Goal: Task Accomplishment & Management: Manage account settings

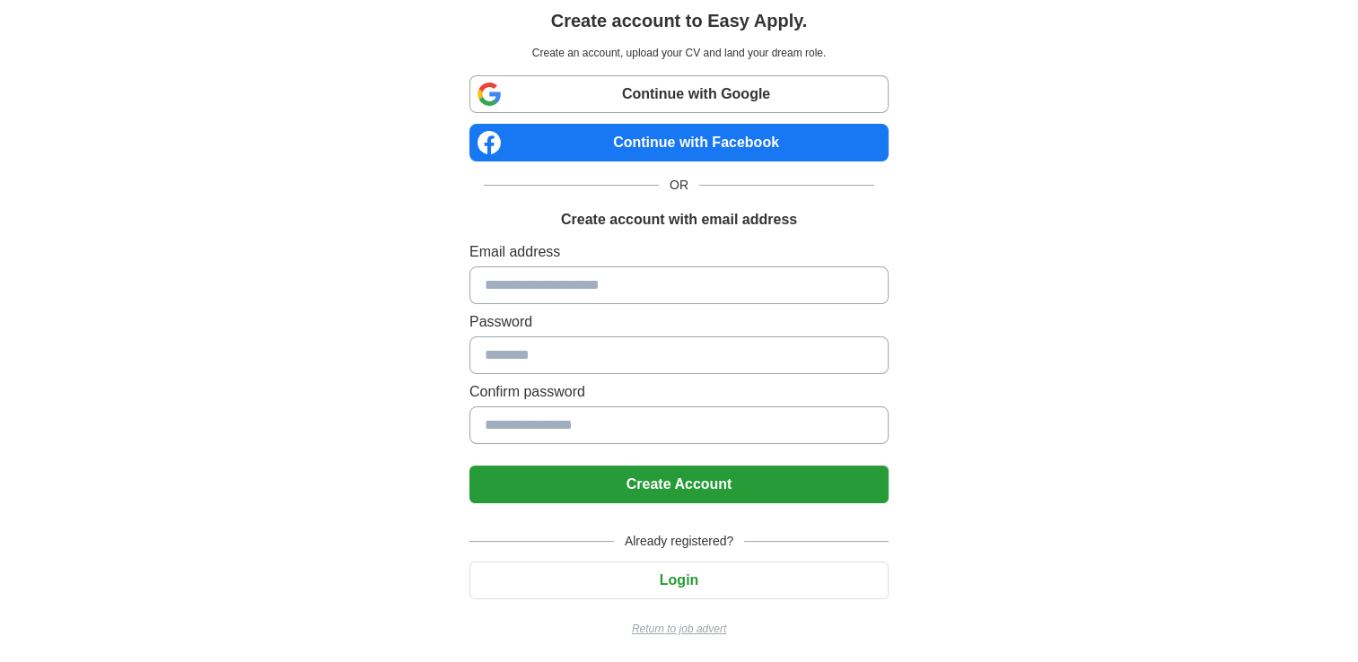
click at [688, 569] on button "Login" at bounding box center [678, 581] width 419 height 38
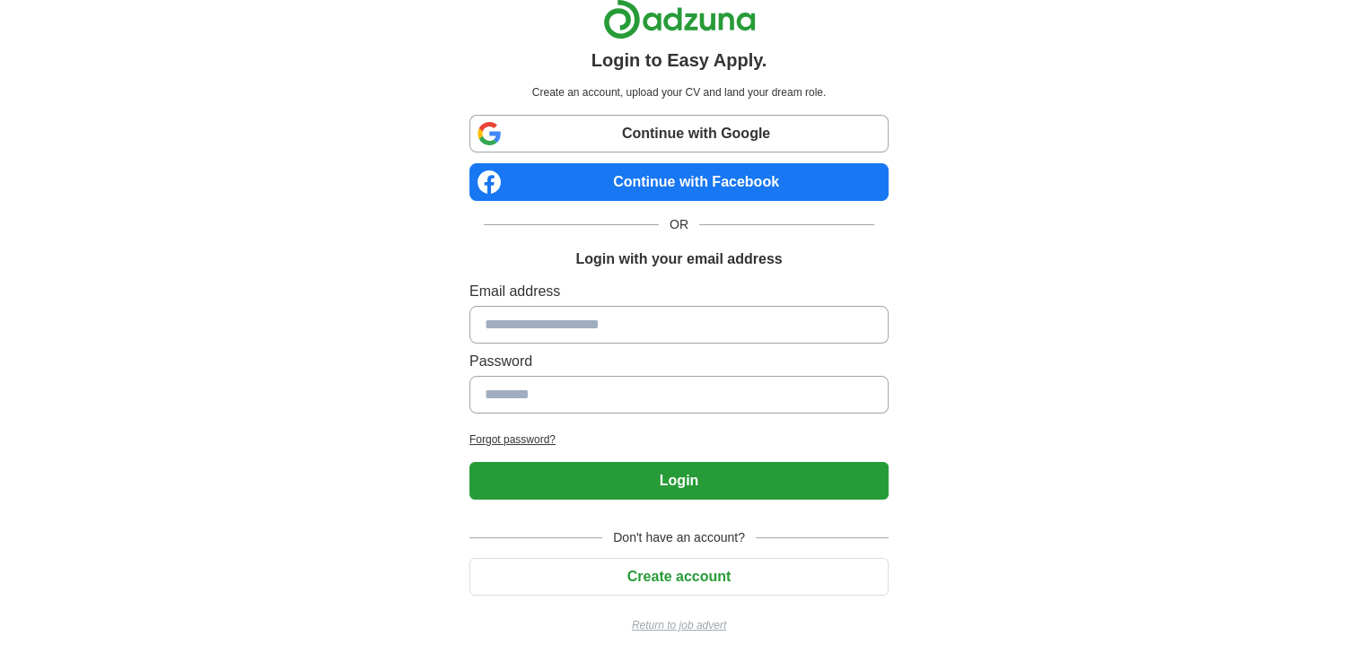
scroll to position [13, 0]
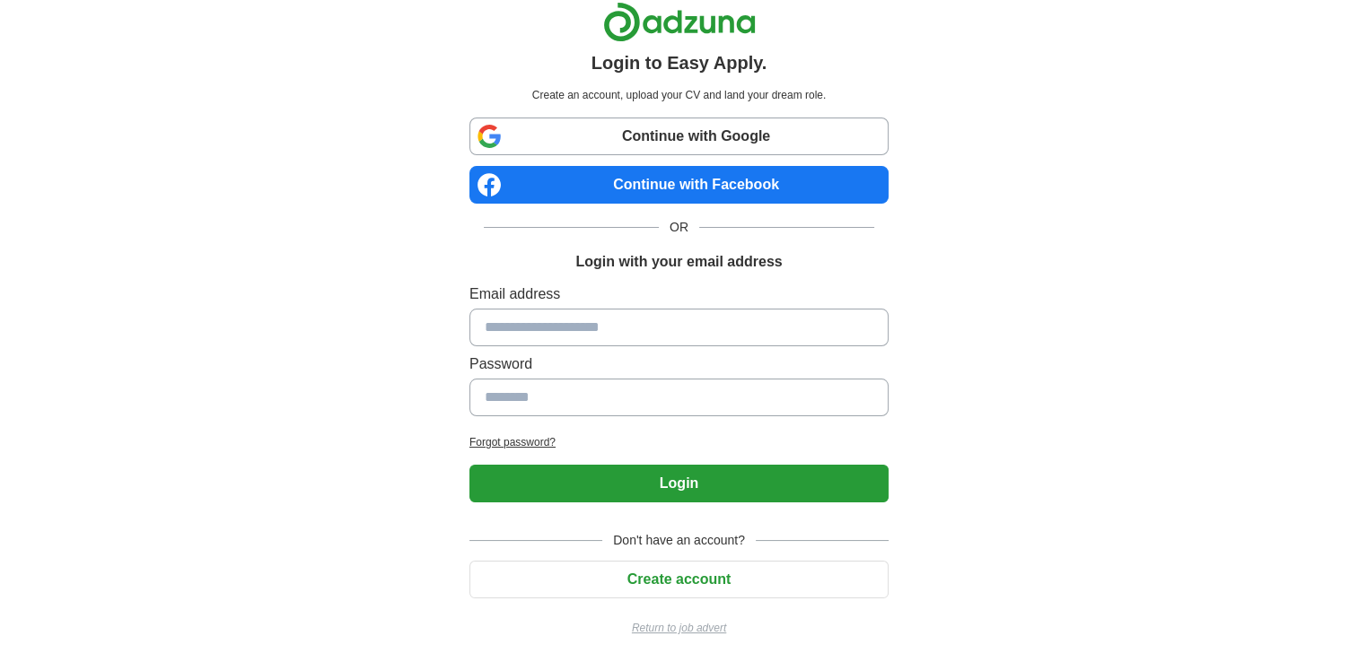
click at [661, 573] on button "Create account" at bounding box center [678, 580] width 419 height 38
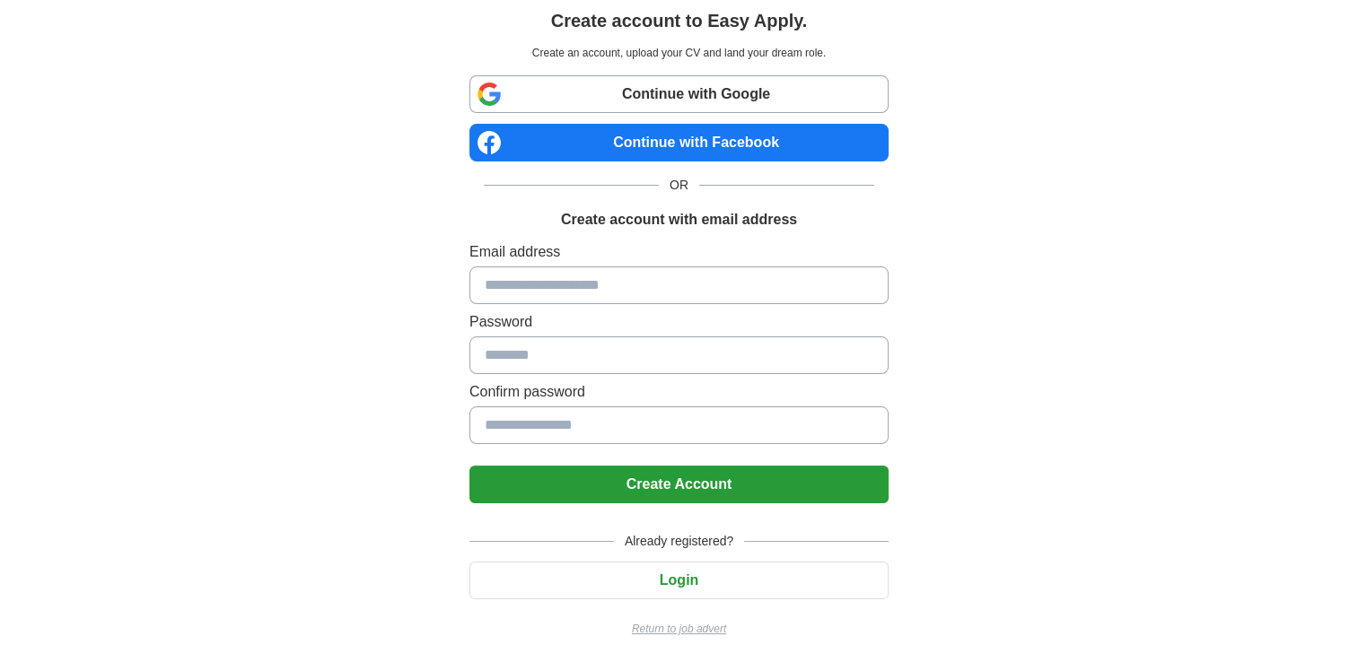
click at [696, 581] on button "Login" at bounding box center [678, 581] width 419 height 38
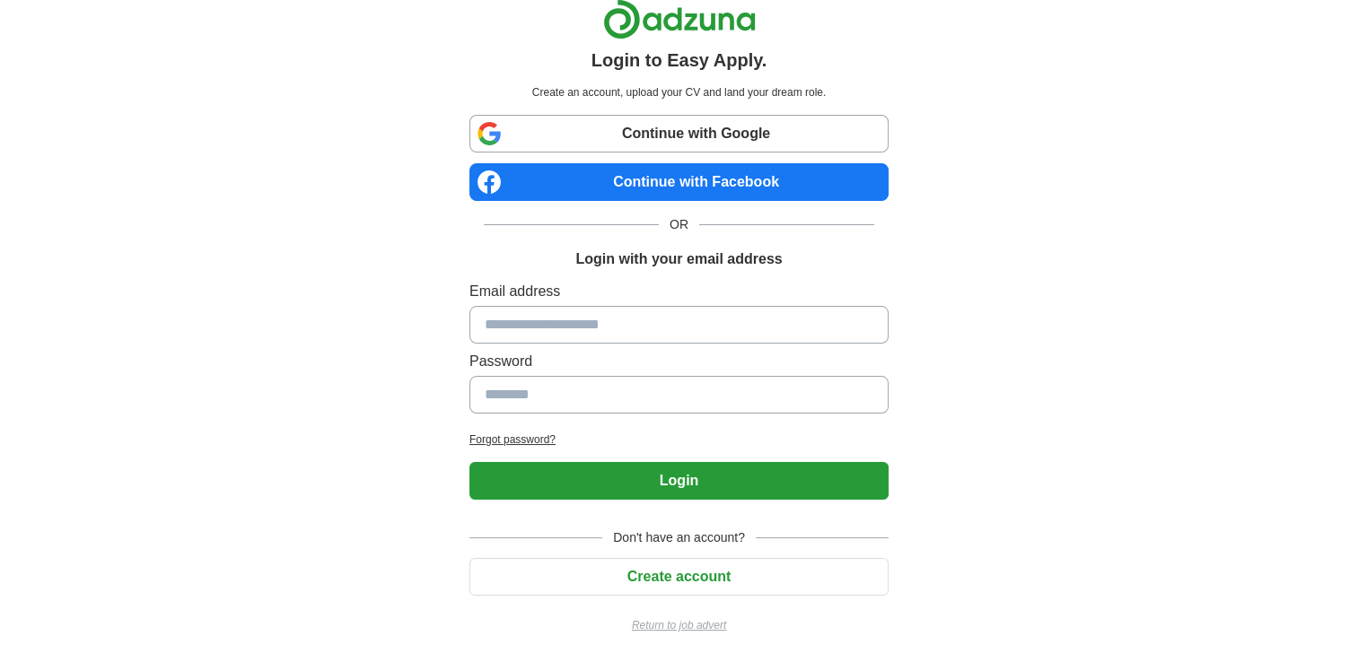
scroll to position [13, 0]
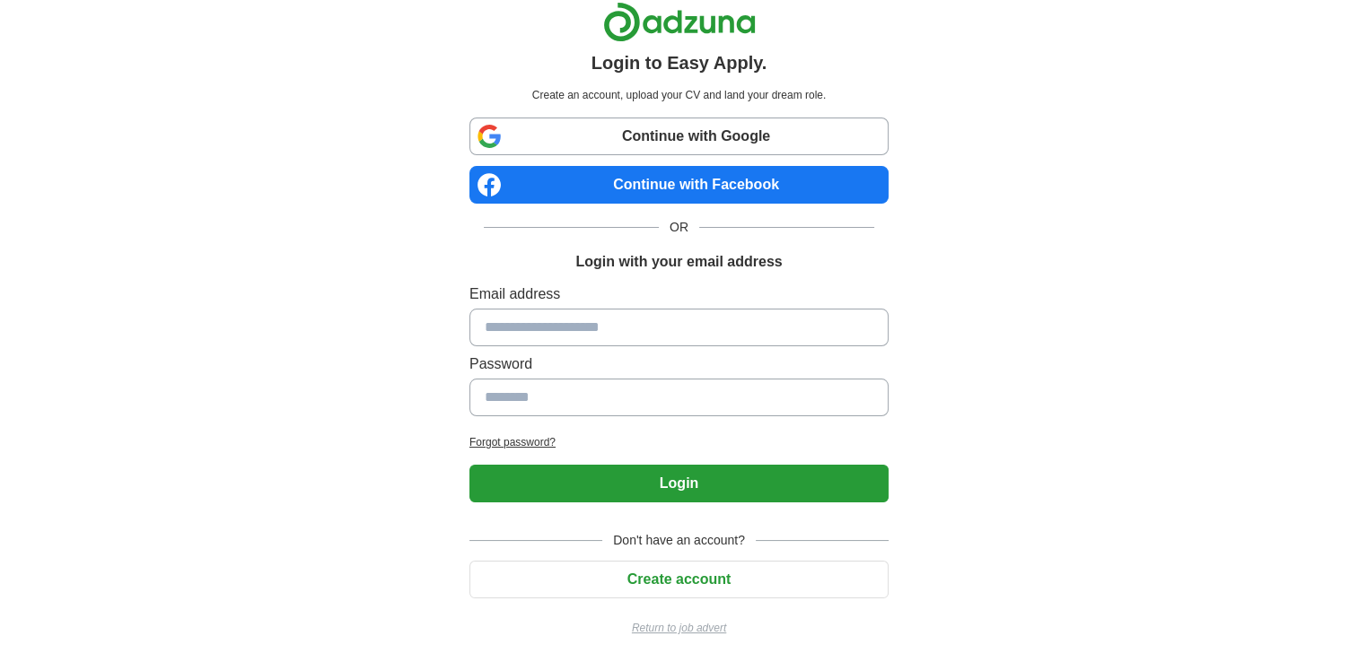
click at [617, 328] on input at bounding box center [678, 328] width 419 height 38
type input "**********"
click at [624, 392] on input at bounding box center [678, 398] width 419 height 38
type input "**********"
click at [469, 465] on button "Login" at bounding box center [678, 484] width 419 height 38
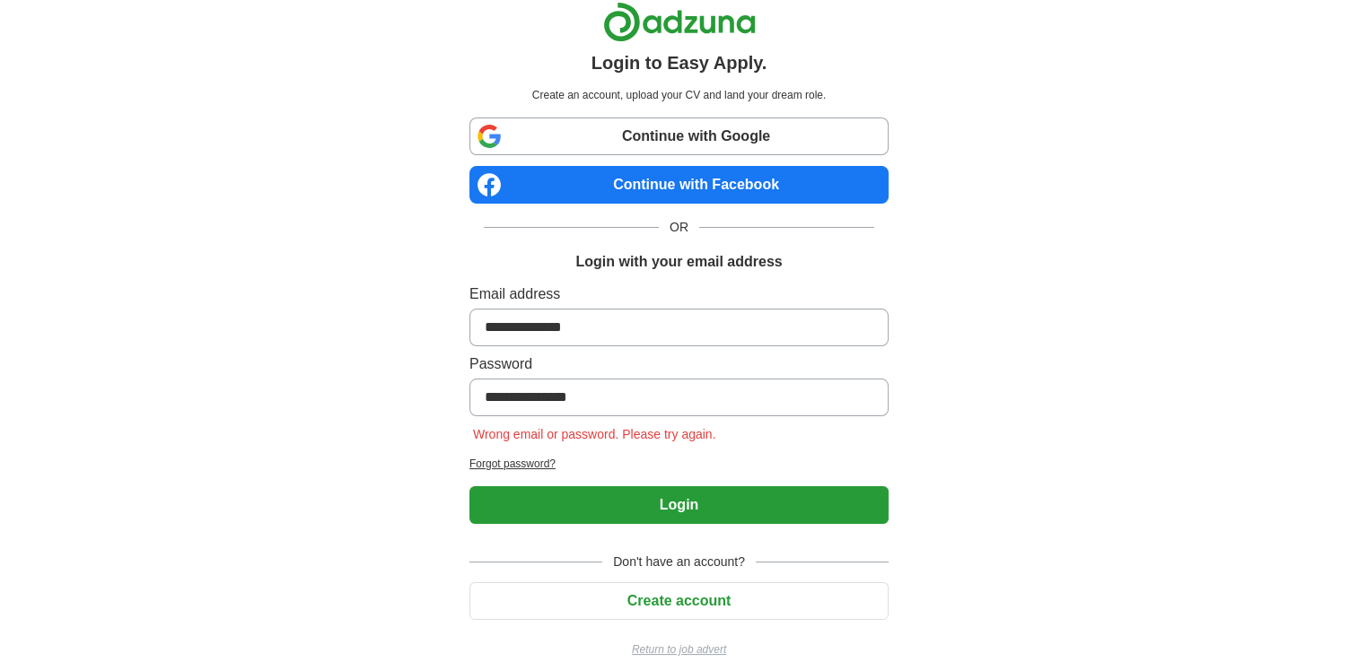
click at [526, 458] on h2 "Forgot password?" at bounding box center [678, 464] width 419 height 16
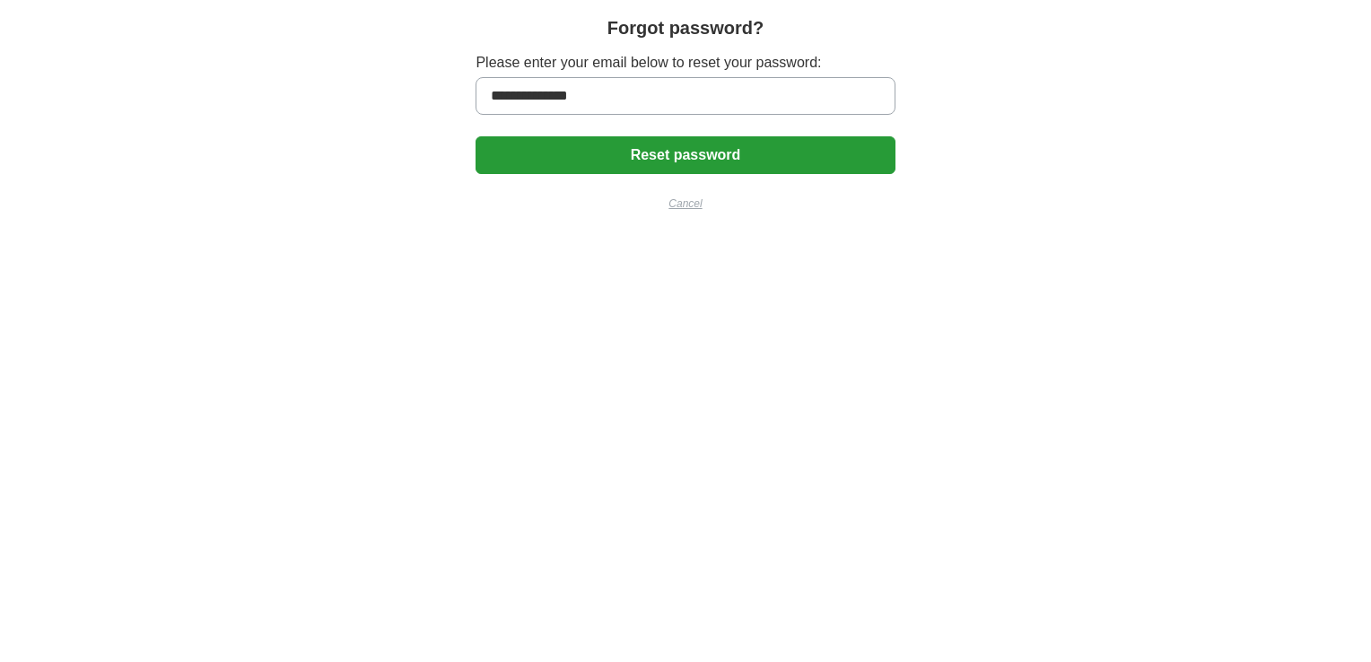
click at [699, 162] on button "Reset password" at bounding box center [685, 155] width 419 height 38
